Goal: Information Seeking & Learning: Learn about a topic

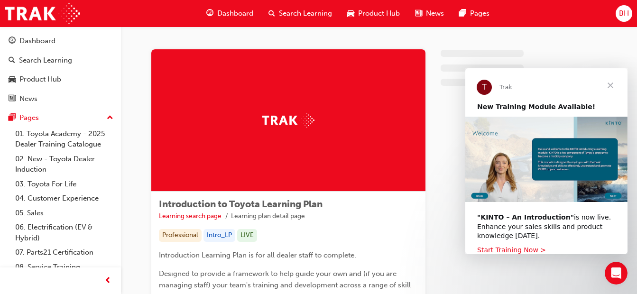
click at [633, 9] on div "Dashboard Search Learning Product Hub News Pages BH" at bounding box center [318, 13] width 637 height 27
click at [629, 10] on div "BH" at bounding box center [624, 13] width 17 height 17
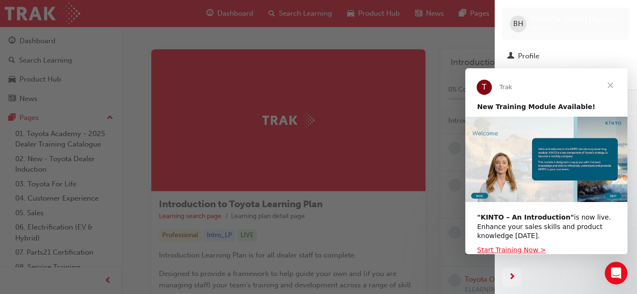
click at [609, 84] on span "Close" at bounding box center [611, 85] width 34 height 34
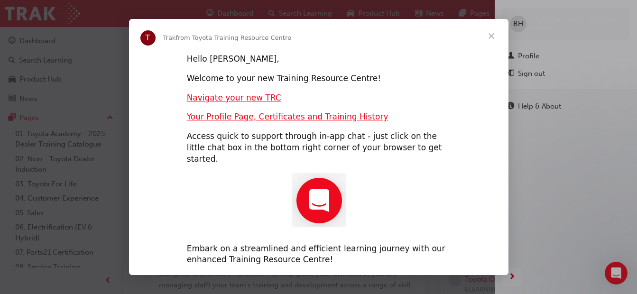
click at [490, 42] on span "Close" at bounding box center [492, 36] width 34 height 34
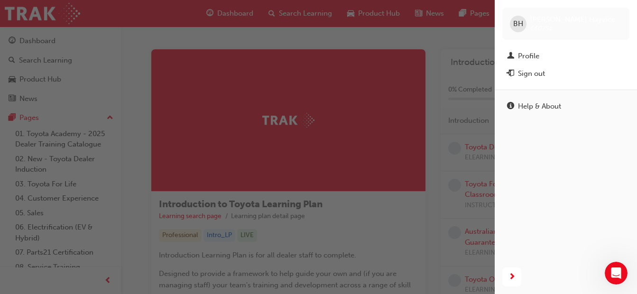
click at [518, 24] on span "BH" at bounding box center [518, 24] width 10 height 11
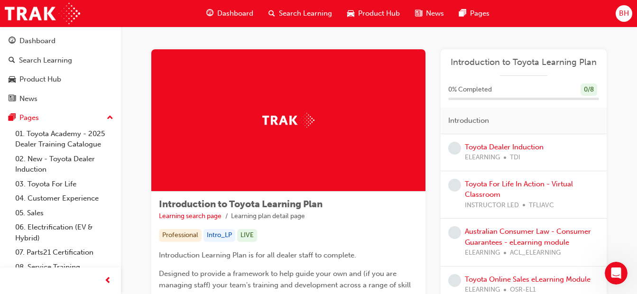
click at [624, 14] on span "BH" at bounding box center [624, 13] width 10 height 11
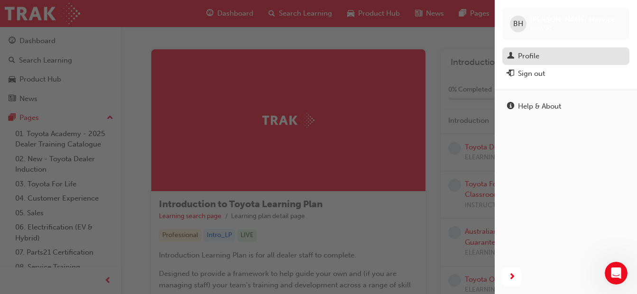
click at [567, 53] on div "Profile" at bounding box center [566, 56] width 118 height 12
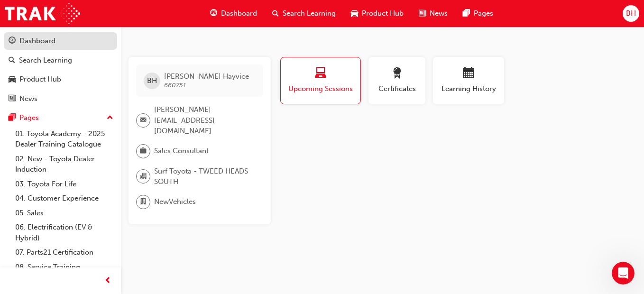
click at [59, 45] on div "Dashboard" at bounding box center [61, 41] width 104 height 12
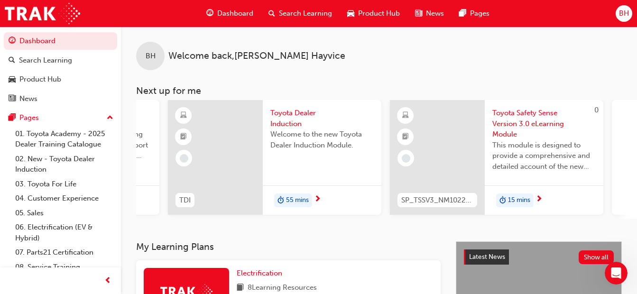
scroll to position [0, 638]
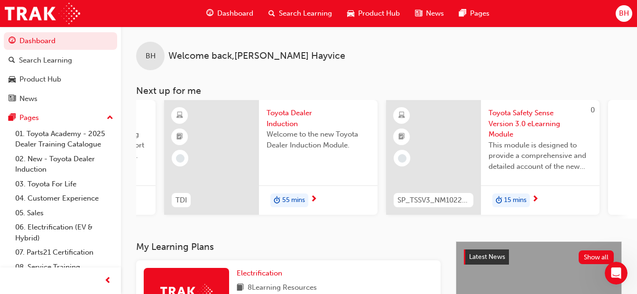
click at [282, 115] on span "Toyota Dealer Induction" at bounding box center [318, 118] width 103 height 21
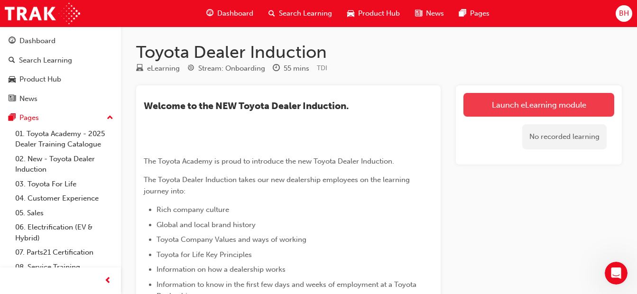
click at [552, 96] on link "Launch eLearning module" at bounding box center [539, 105] width 151 height 24
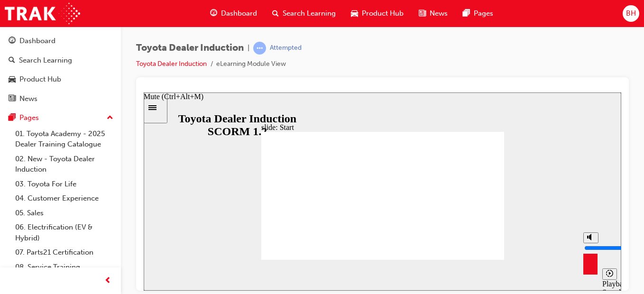
click at [588, 273] on div "misc controls" at bounding box center [591, 257] width 14 height 50
click at [586, 243] on button "Mute (Ctrl+Alt+M)" at bounding box center [591, 237] width 15 height 11
click at [587, 243] on button "Unmute (Ctrl+Alt+M)" at bounding box center [591, 237] width 15 height 11
drag, startPoint x: 591, startPoint y: 238, endPoint x: 595, endPoint y: 181, distance: 57.1
type input "10"
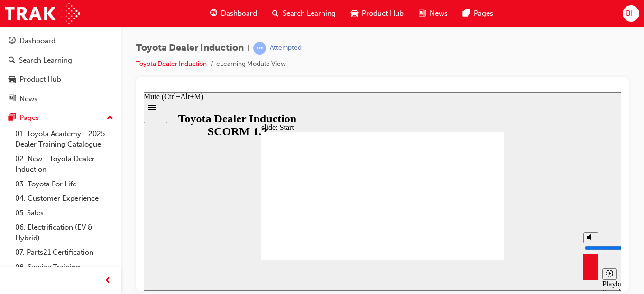
click at [595, 244] on input "volume" at bounding box center [615, 248] width 61 height 8
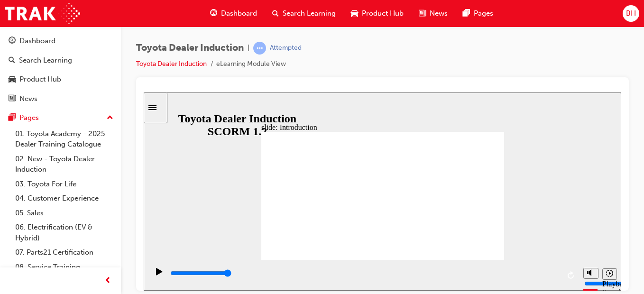
click at [561, 228] on div "slide: People are our greatest asset Rectangle 1 Rectangle 1 Multiply 1 Close W…" at bounding box center [383, 191] width 478 height 198
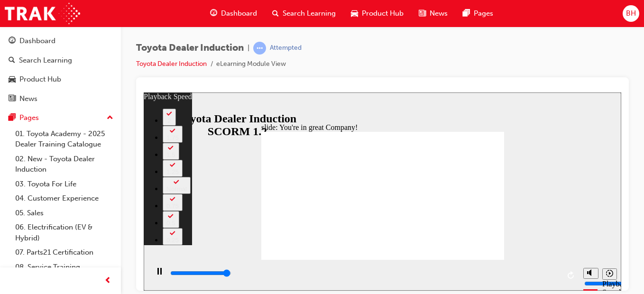
type input "7400"
type input "0"
type input "7500"
drag, startPoint x: 273, startPoint y: 250, endPoint x: 274, endPoint y: 262, distance: 11.9
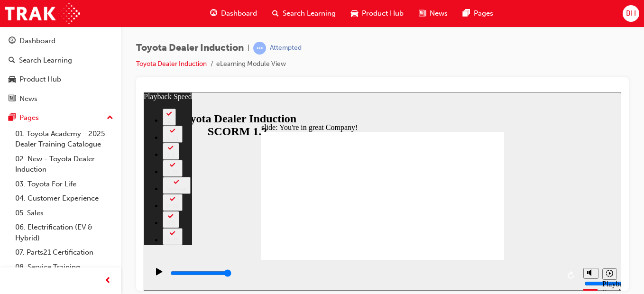
click at [274, 262] on div "slide: You're in great Company! playback speed 2 1.75 1.5 1.25 Normal 0.75 0.5 …" at bounding box center [383, 191] width 478 height 198
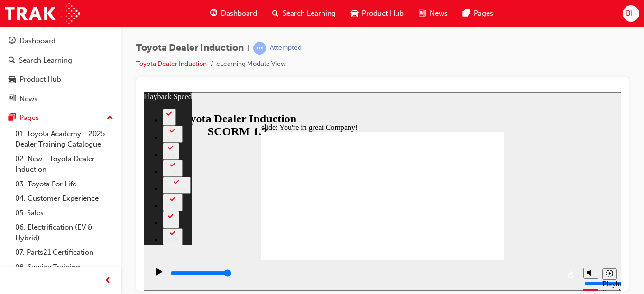
type input "156"
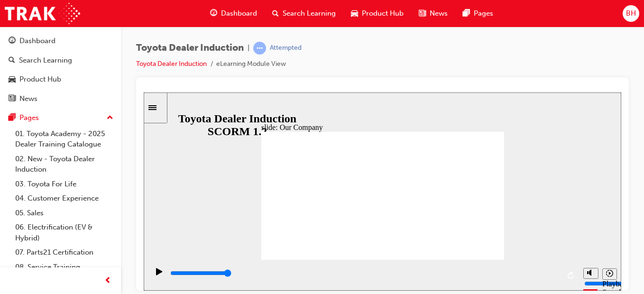
type input "8300"
drag, startPoint x: 313, startPoint y: 235, endPoint x: 318, endPoint y: 235, distance: 5.7
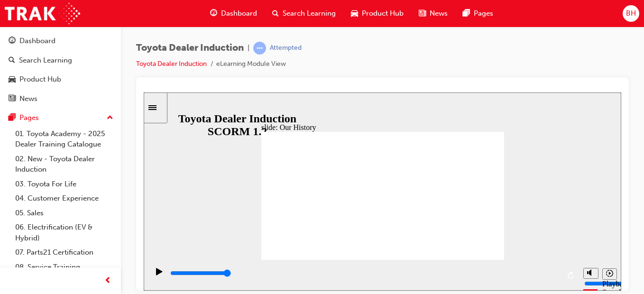
drag, startPoint x: 316, startPoint y: 234, endPoint x: 381, endPoint y: 227, distance: 65.9
drag, startPoint x: 381, startPoint y: 231, endPoint x: 330, endPoint y: 242, distance: 52.1
click at [526, 165] on div "slide: Our History Group 1 Freeform 3 Freeform 1 Freeform 2 Freeform 4 Rectangl…" at bounding box center [383, 191] width 478 height 198
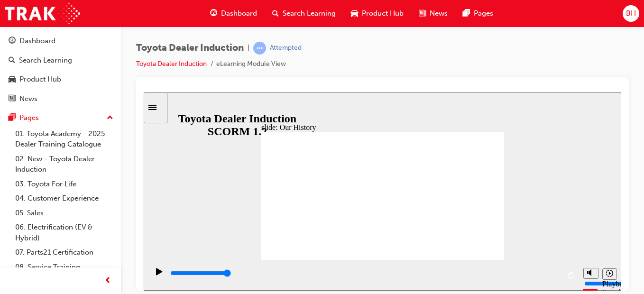
type input "2"
drag, startPoint x: 317, startPoint y: 233, endPoint x: 354, endPoint y: 228, distance: 37.8
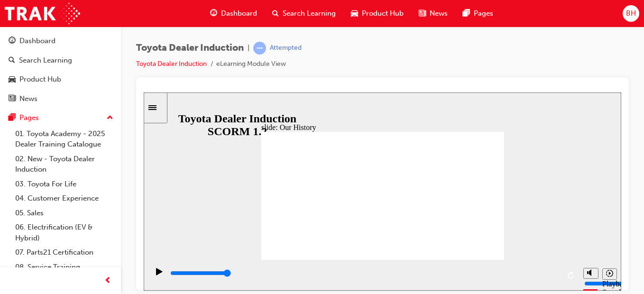
drag, startPoint x: 381, startPoint y: 234, endPoint x: 501, endPoint y: 221, distance: 120.8
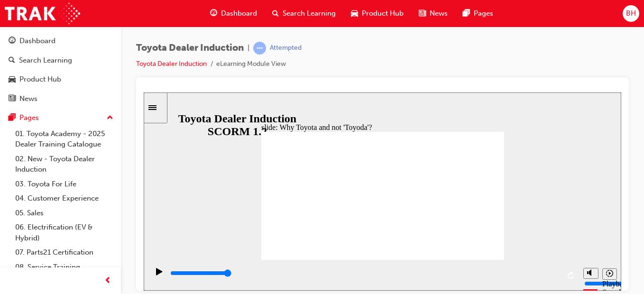
type input "5000"
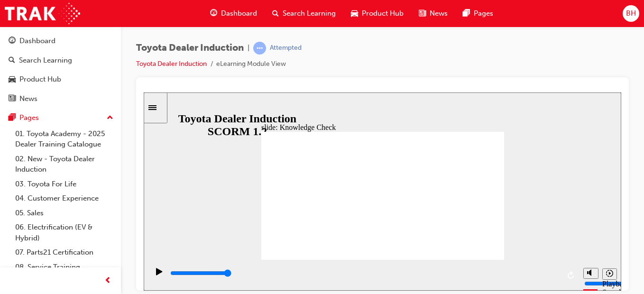
radio input "true"
type input "2900"
radio input "true"
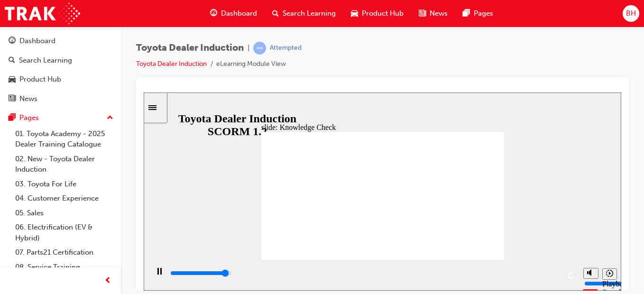
type input "4800"
radio input "true"
type input "5000"
radio input "true"
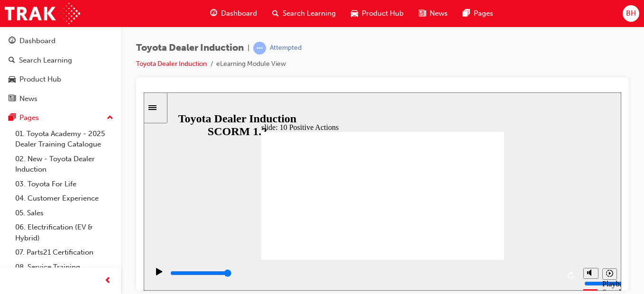
type input "10700"
